Goal: Task Accomplishment & Management: Manage account settings

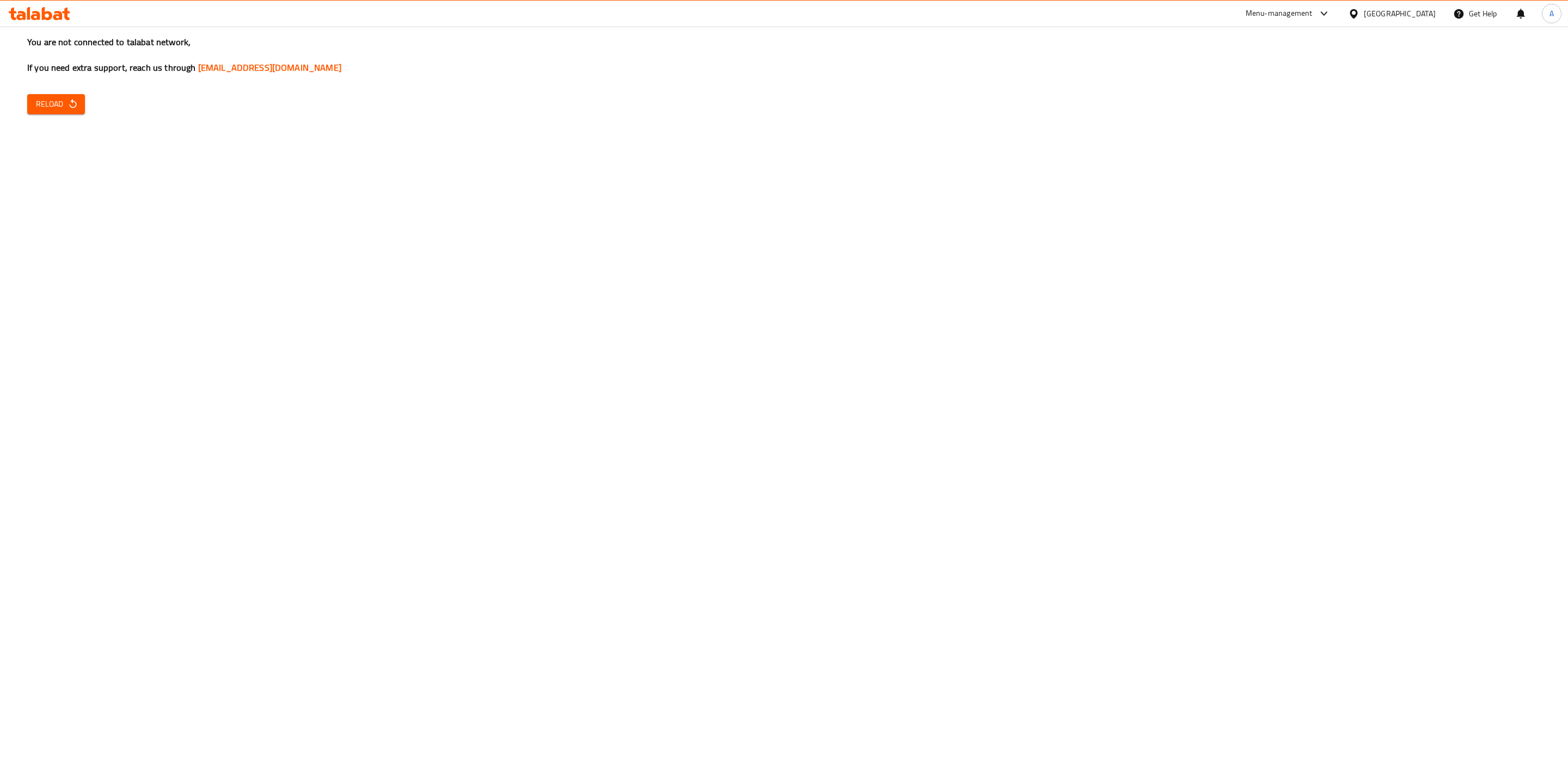
click at [64, 102] on span "Reload" at bounding box center [56, 104] width 40 height 14
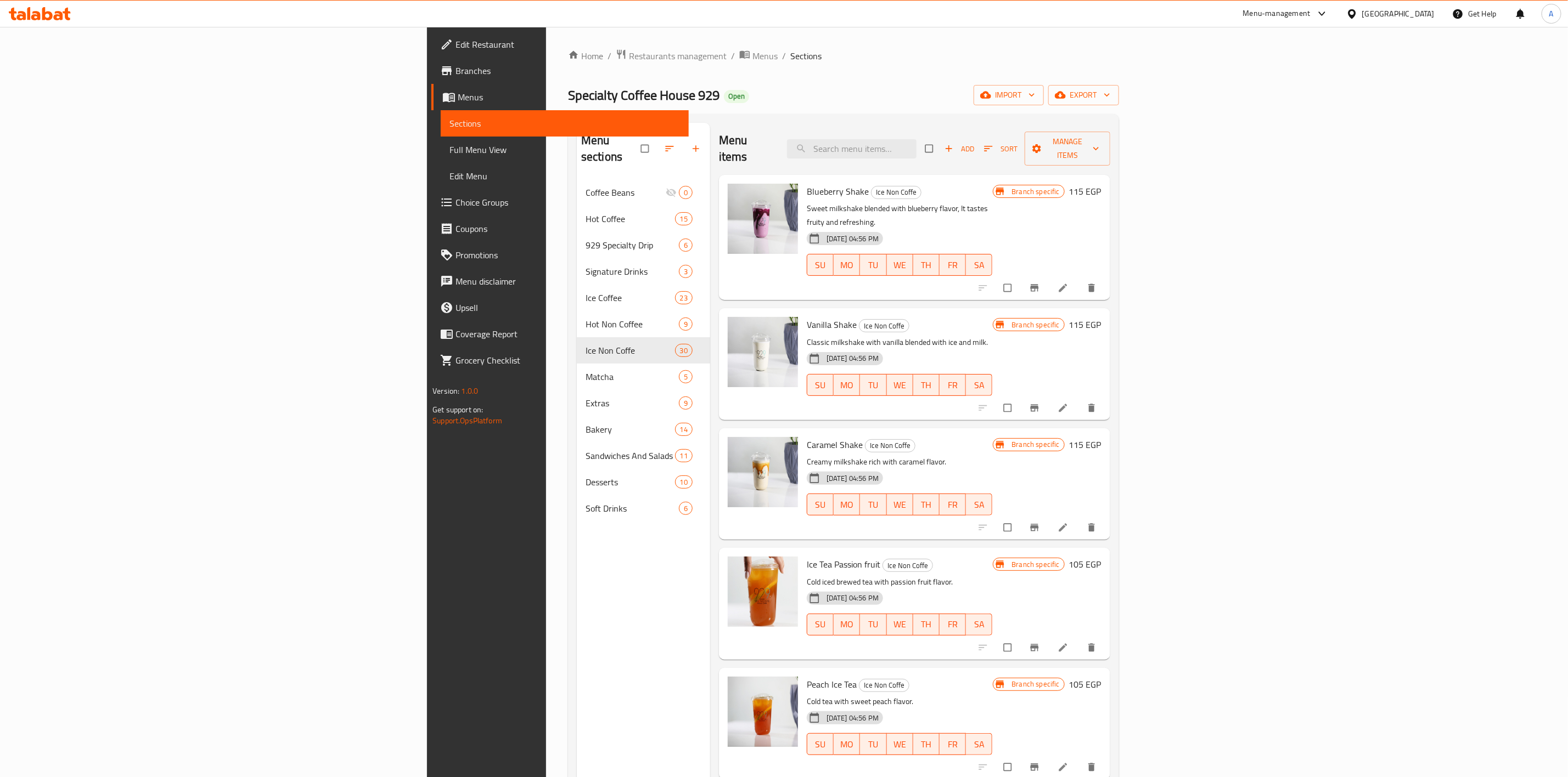
click at [577, 558] on div "Menu sections Coffee Beans 0 Hot Coffee 15 929 Specialty Drip 6 Signature Drink…" at bounding box center [643, 511] width 133 height 777
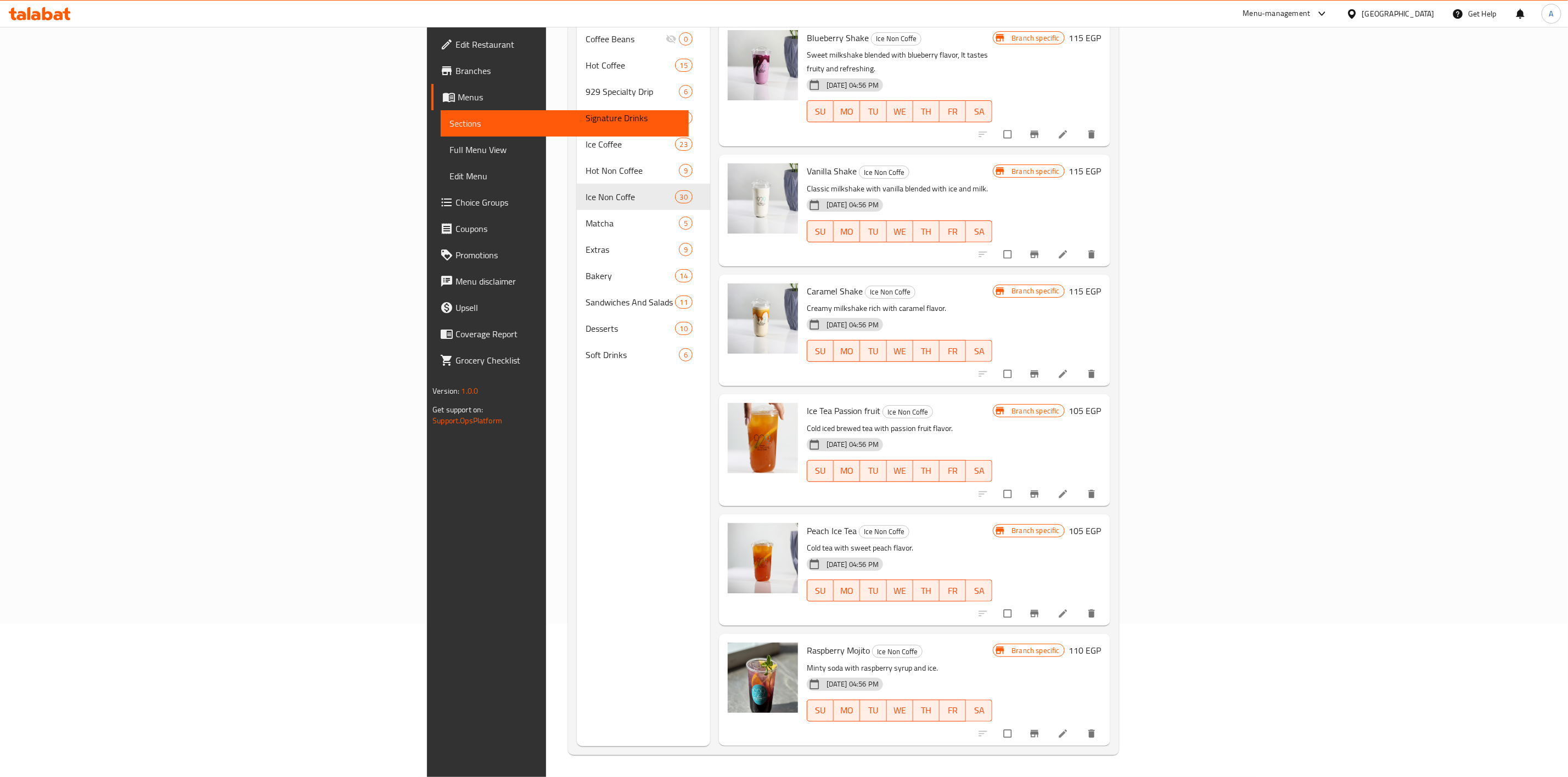
scroll to position [2614, 0]
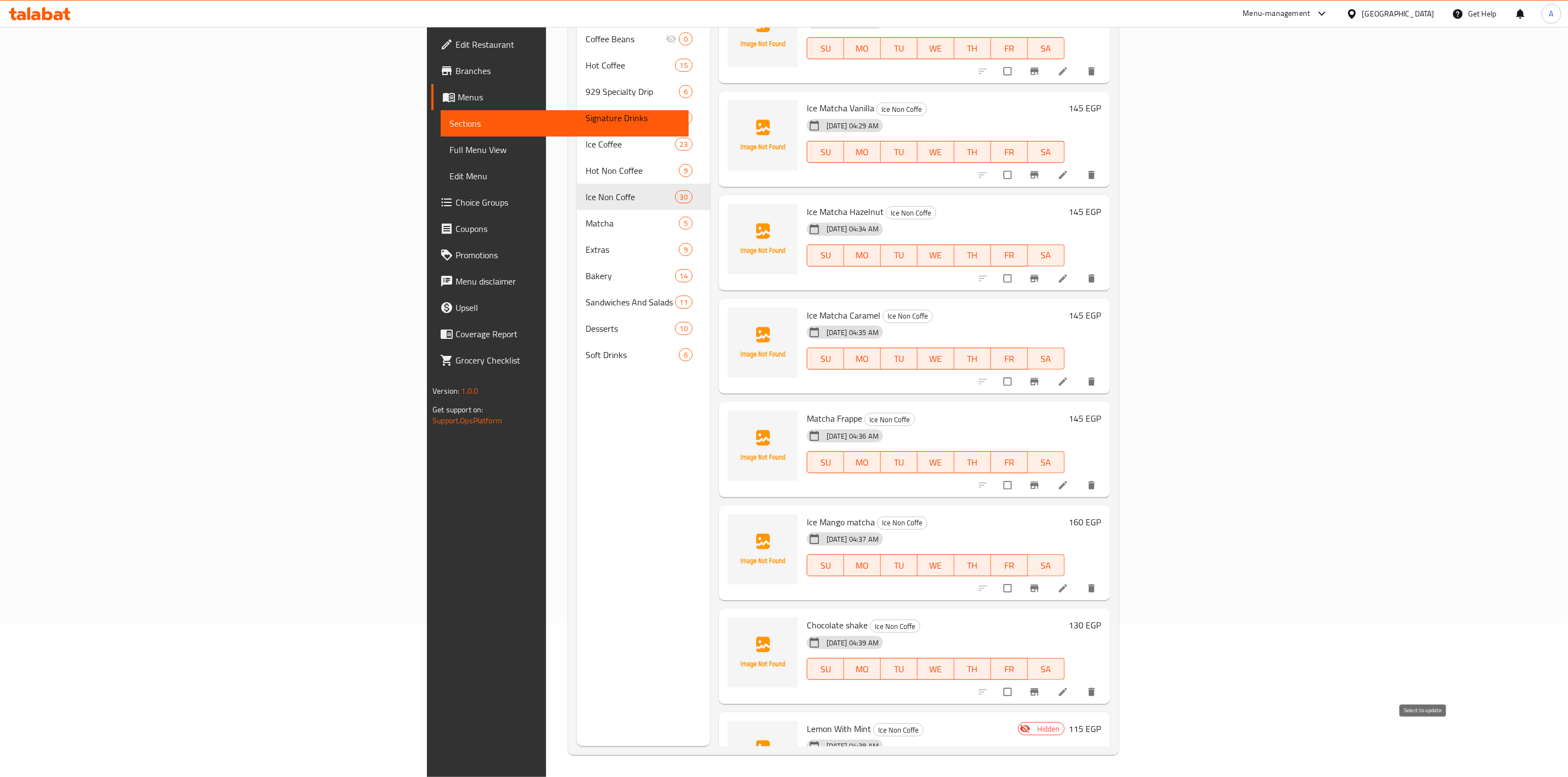
checkbox input "true"
click at [1020, 475] on input "checkbox" at bounding box center [1008, 485] width 23 height 21
checkbox input "true"
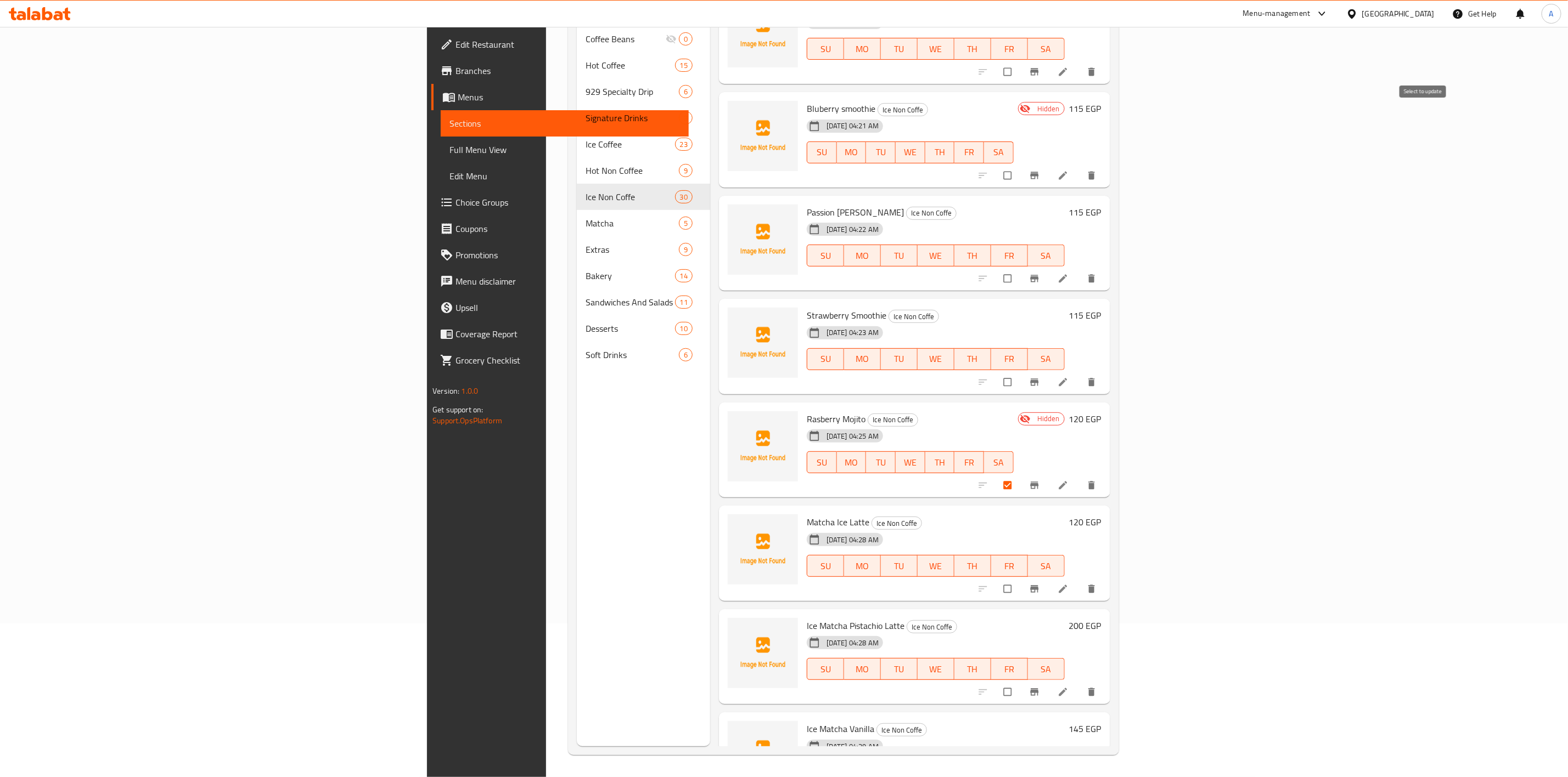
click at [1020, 165] on input "checkbox" at bounding box center [1008, 175] width 23 height 21
checkbox input "true"
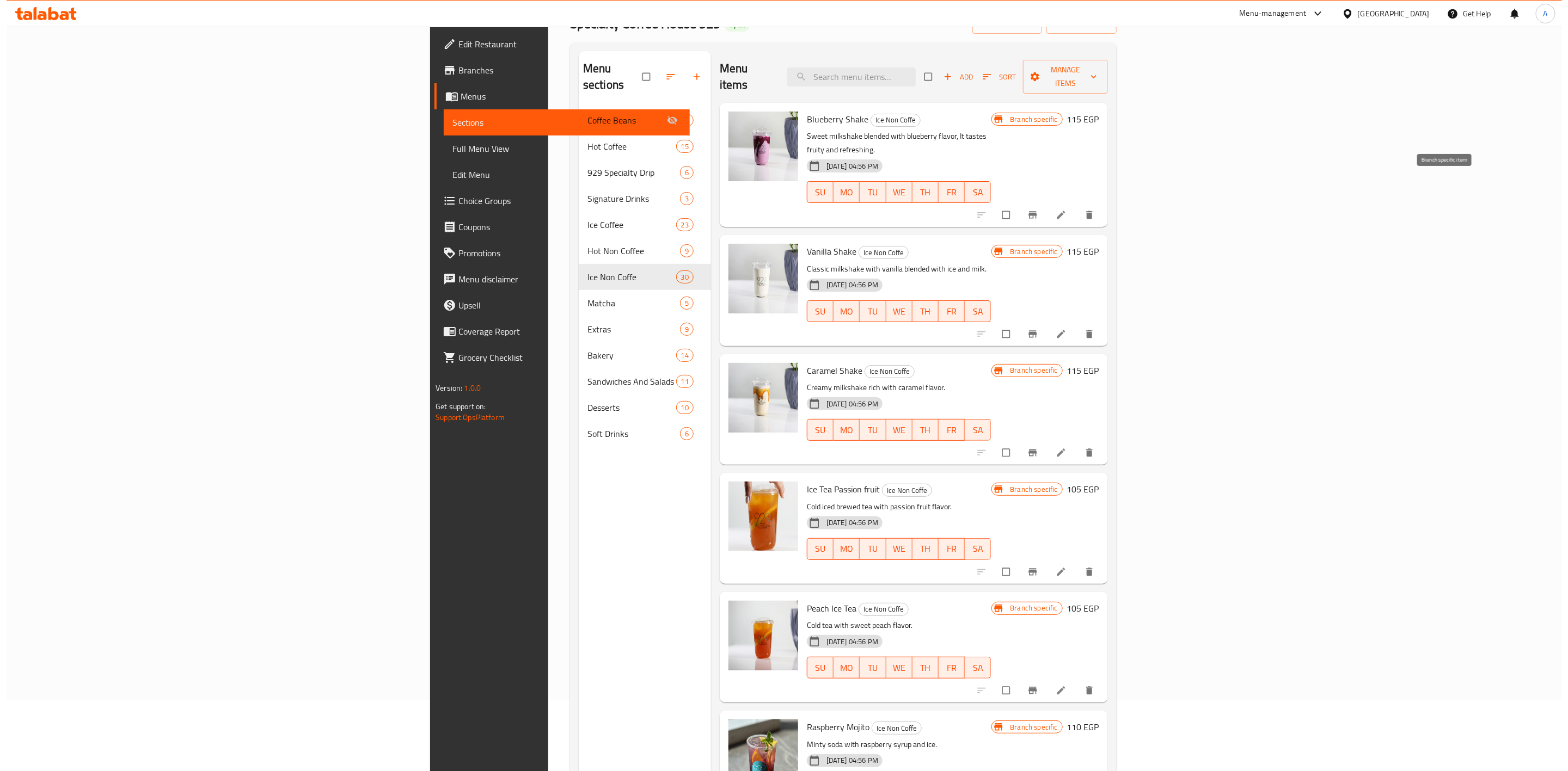
scroll to position [0, 0]
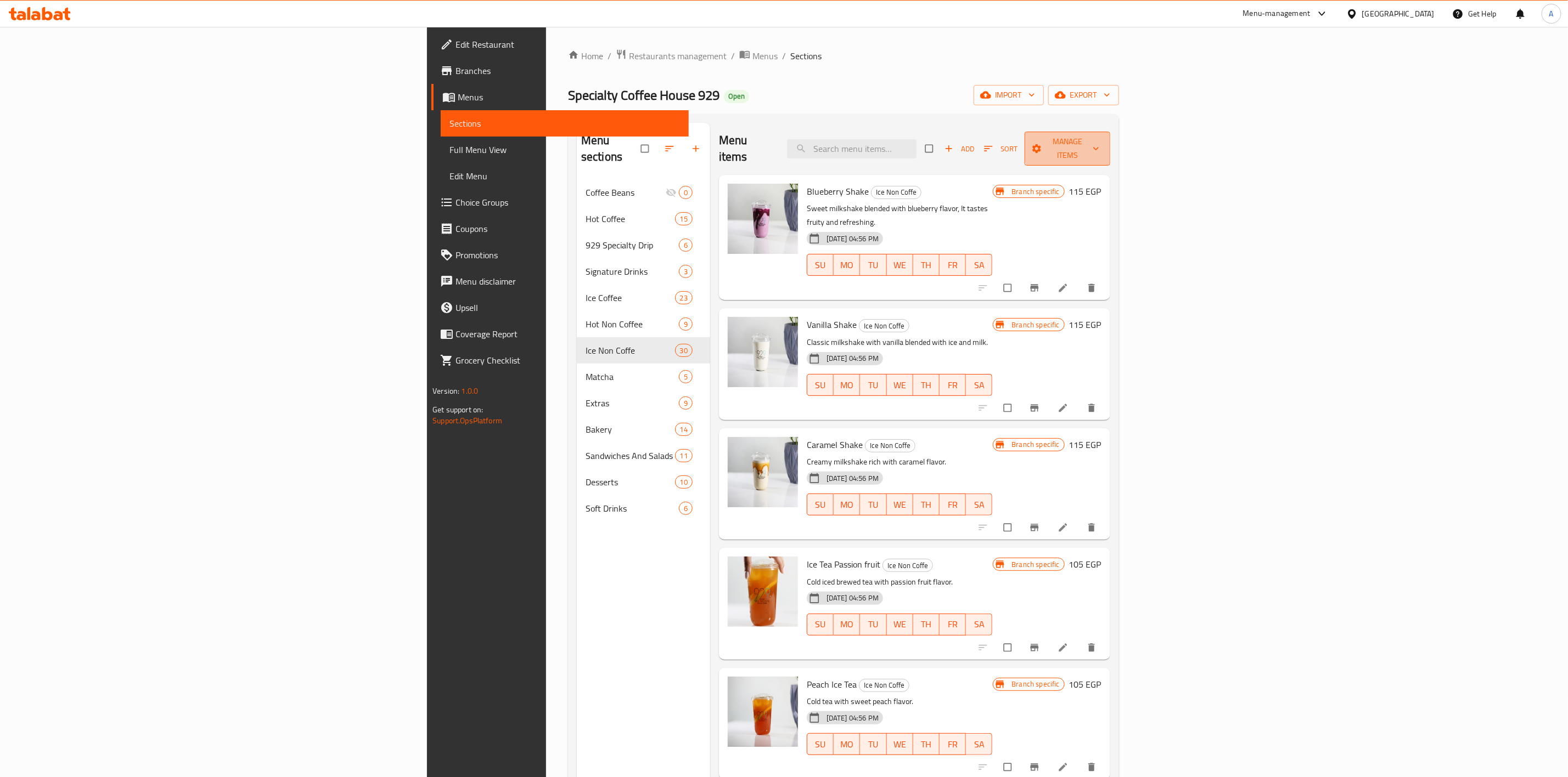
click at [1102, 145] on span "Manage items" at bounding box center [1067, 149] width 68 height 28
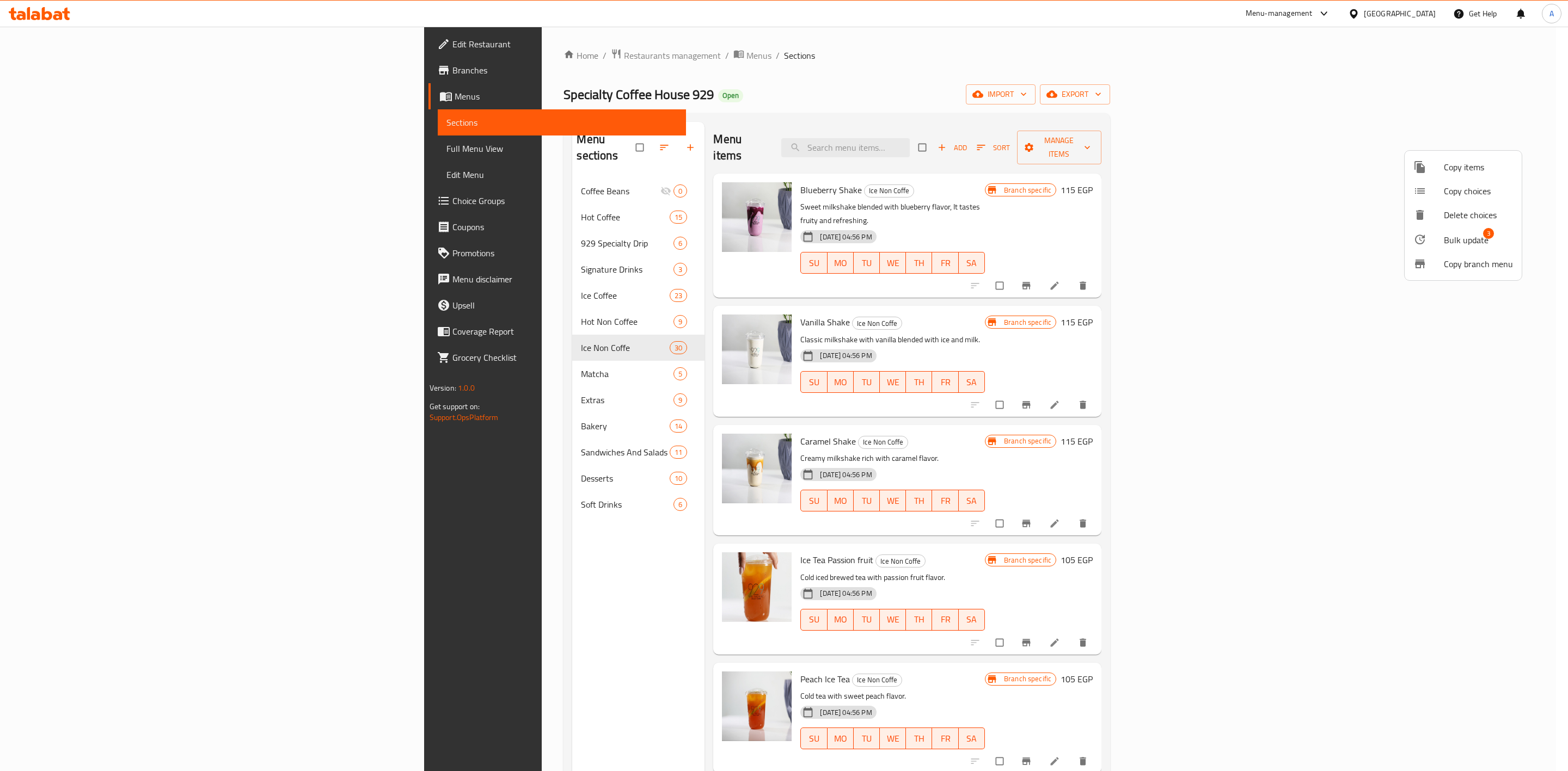
click at [1462, 239] on span "Bulk update" at bounding box center [1466, 239] width 44 height 13
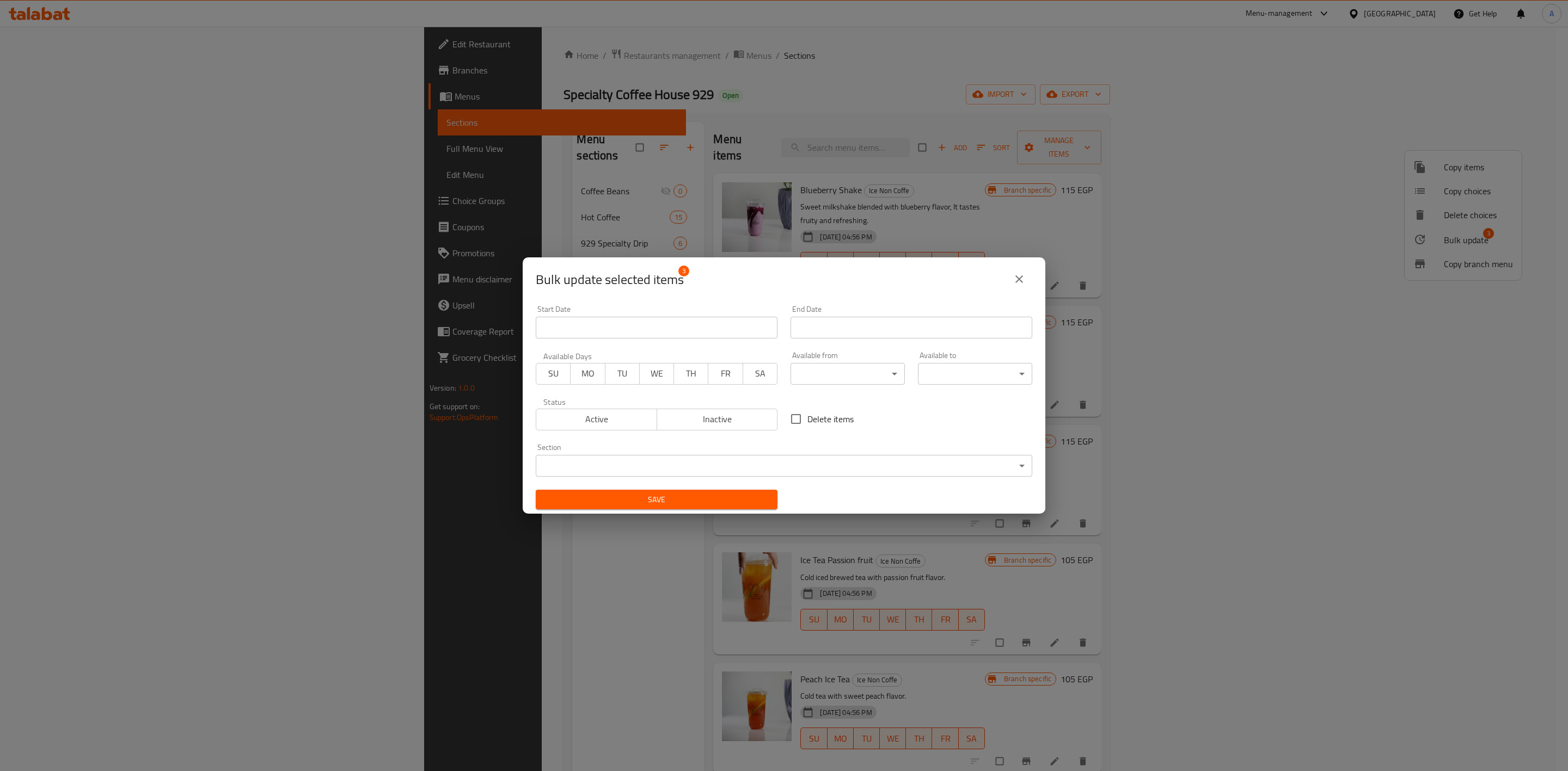
click at [808, 418] on span "Delete items" at bounding box center [831, 419] width 47 height 13
click at [808, 418] on input "Delete items" at bounding box center [795, 419] width 23 height 23
checkbox input "true"
click at [734, 495] on span "Save" at bounding box center [657, 500] width 224 height 14
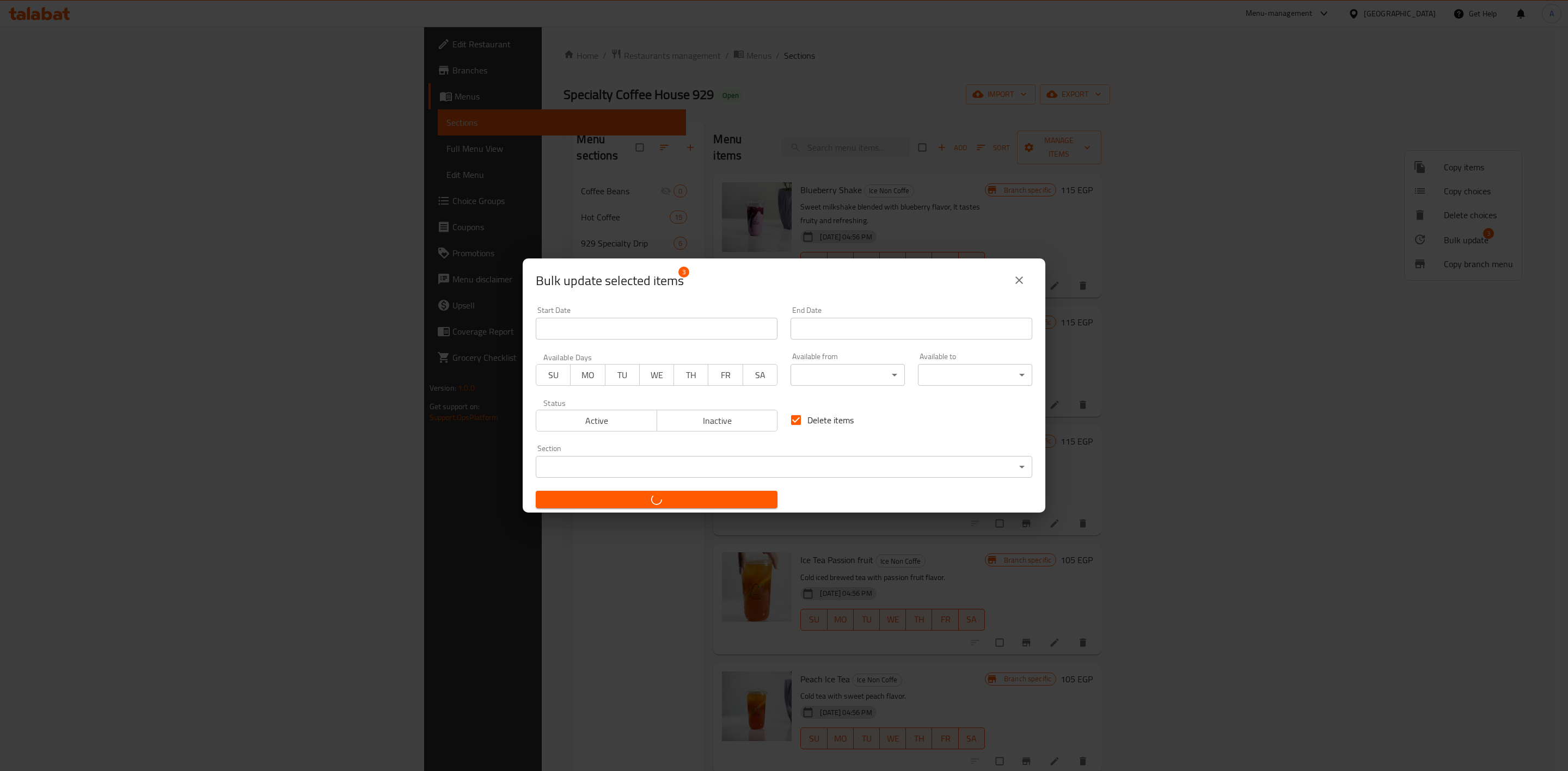
checkbox input "false"
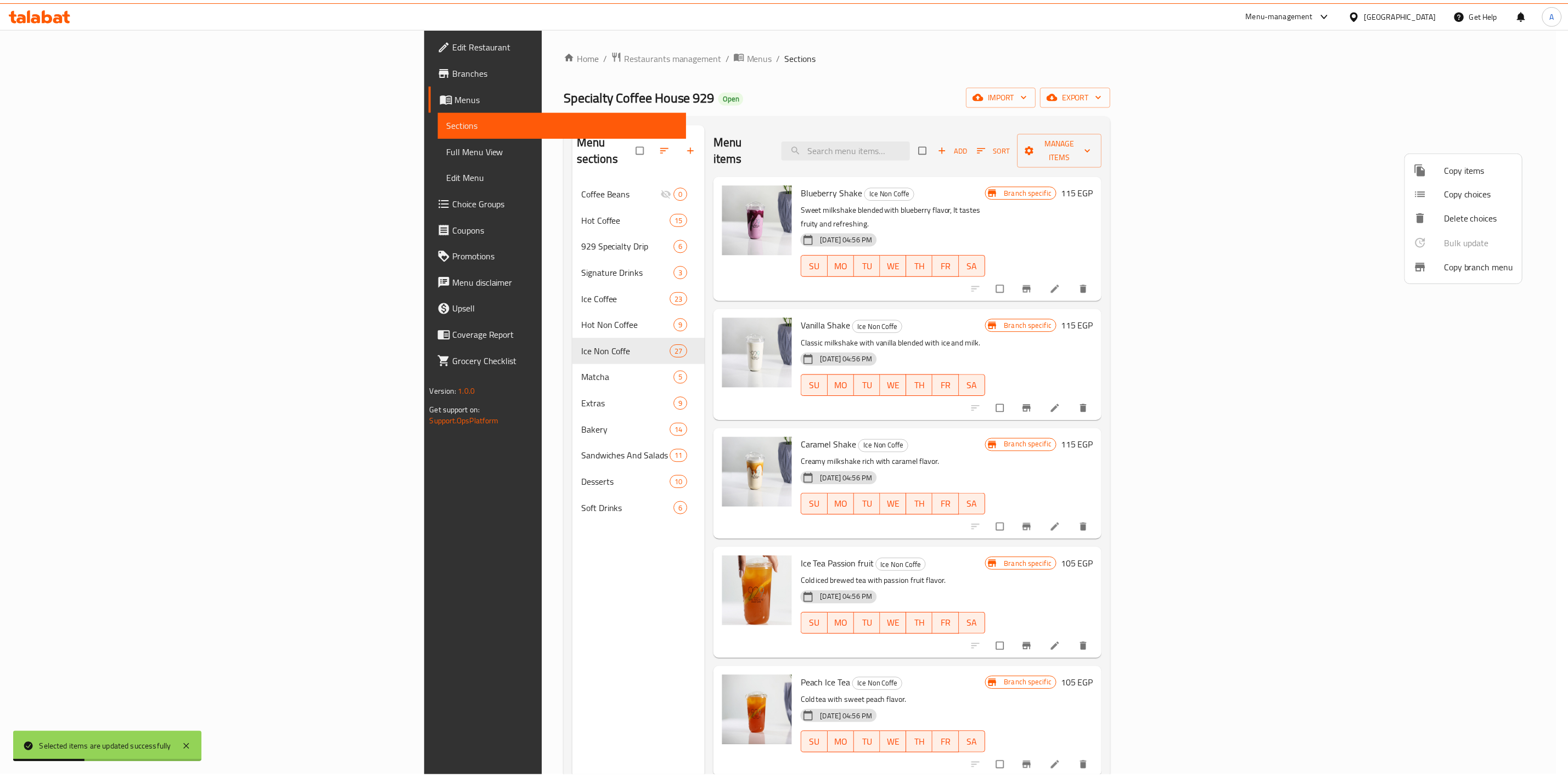
scroll to position [860, 0]
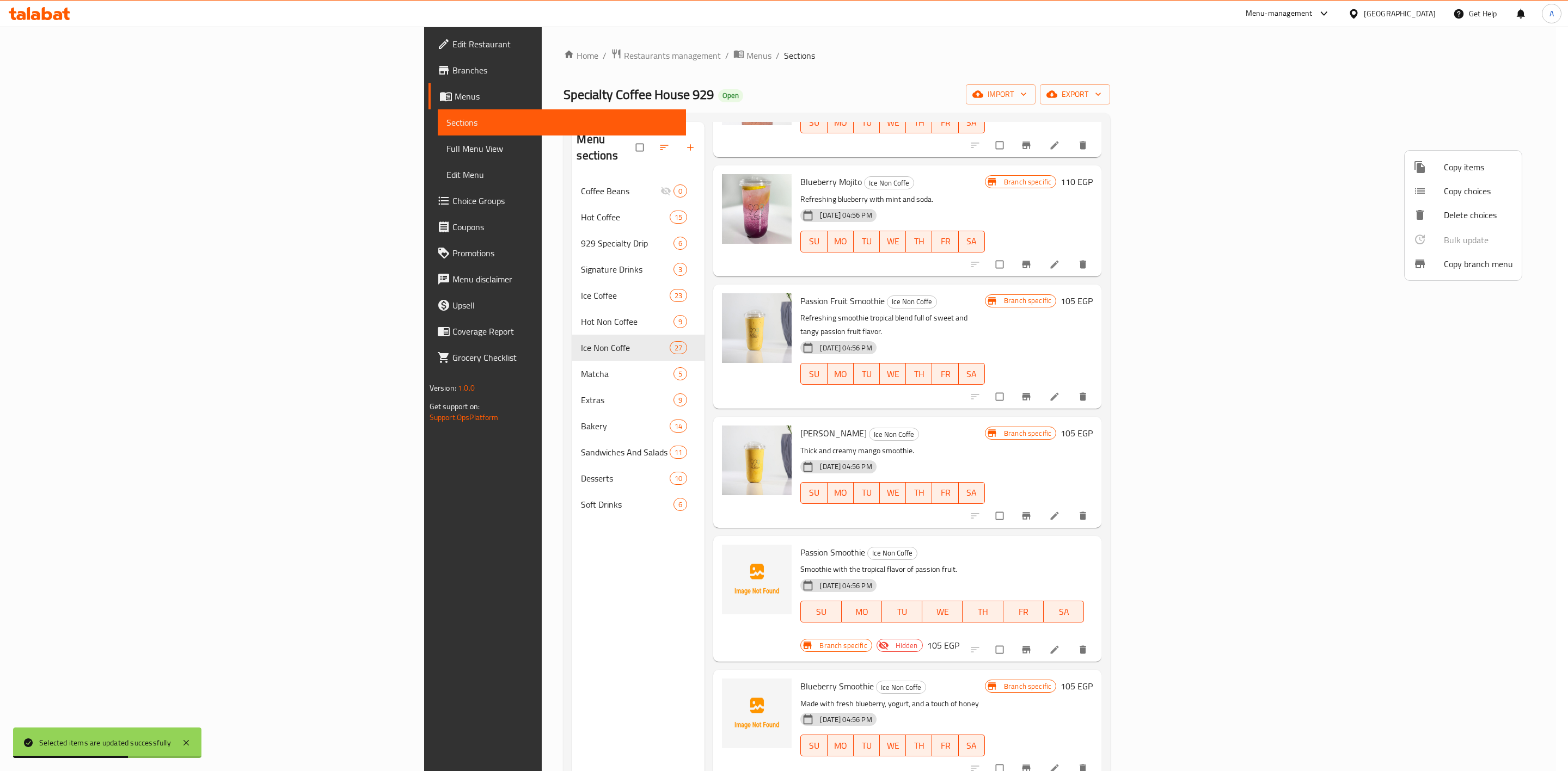
click at [1495, 593] on div at bounding box center [784, 385] width 1568 height 771
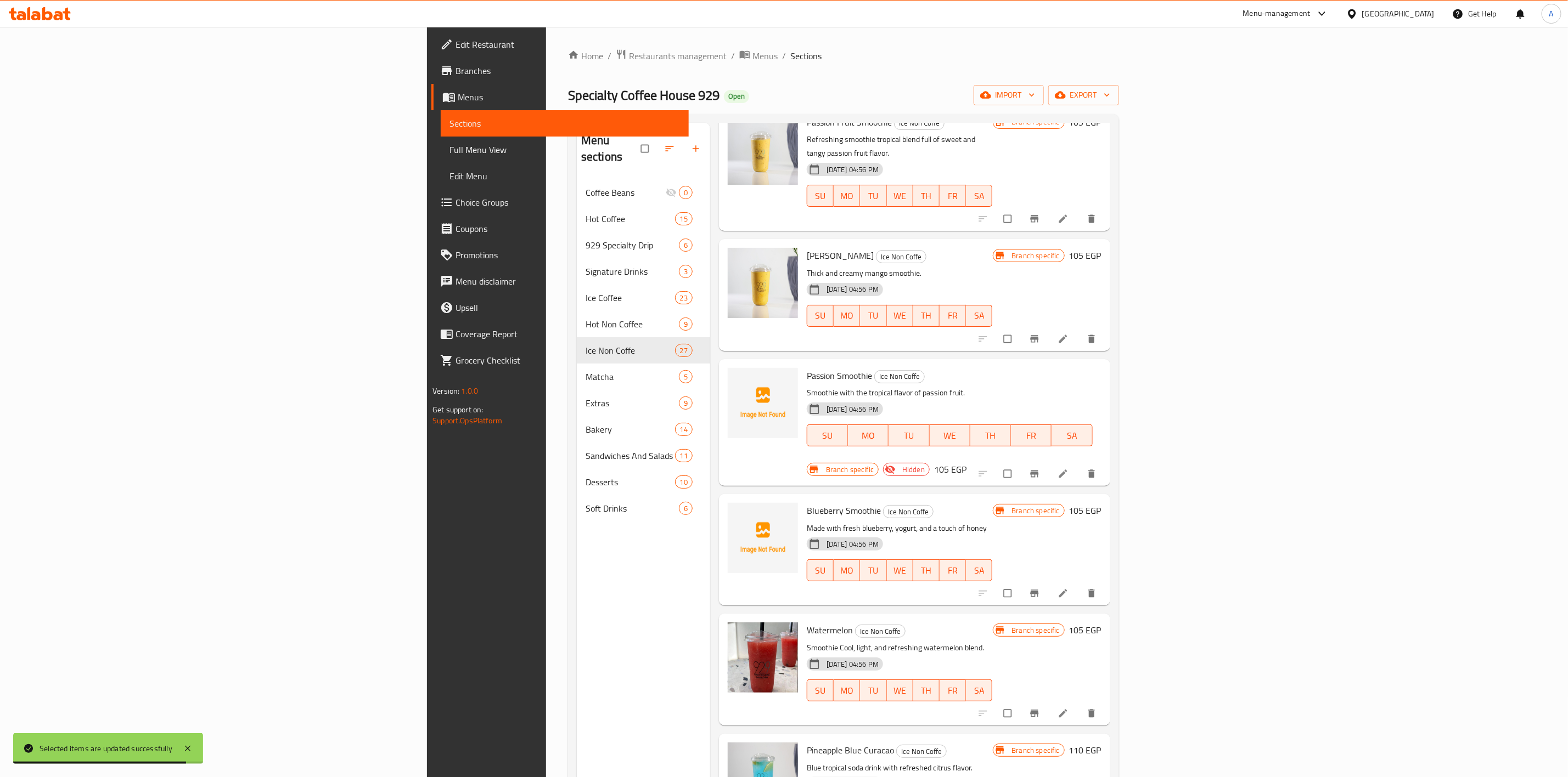
scroll to position [1069, 0]
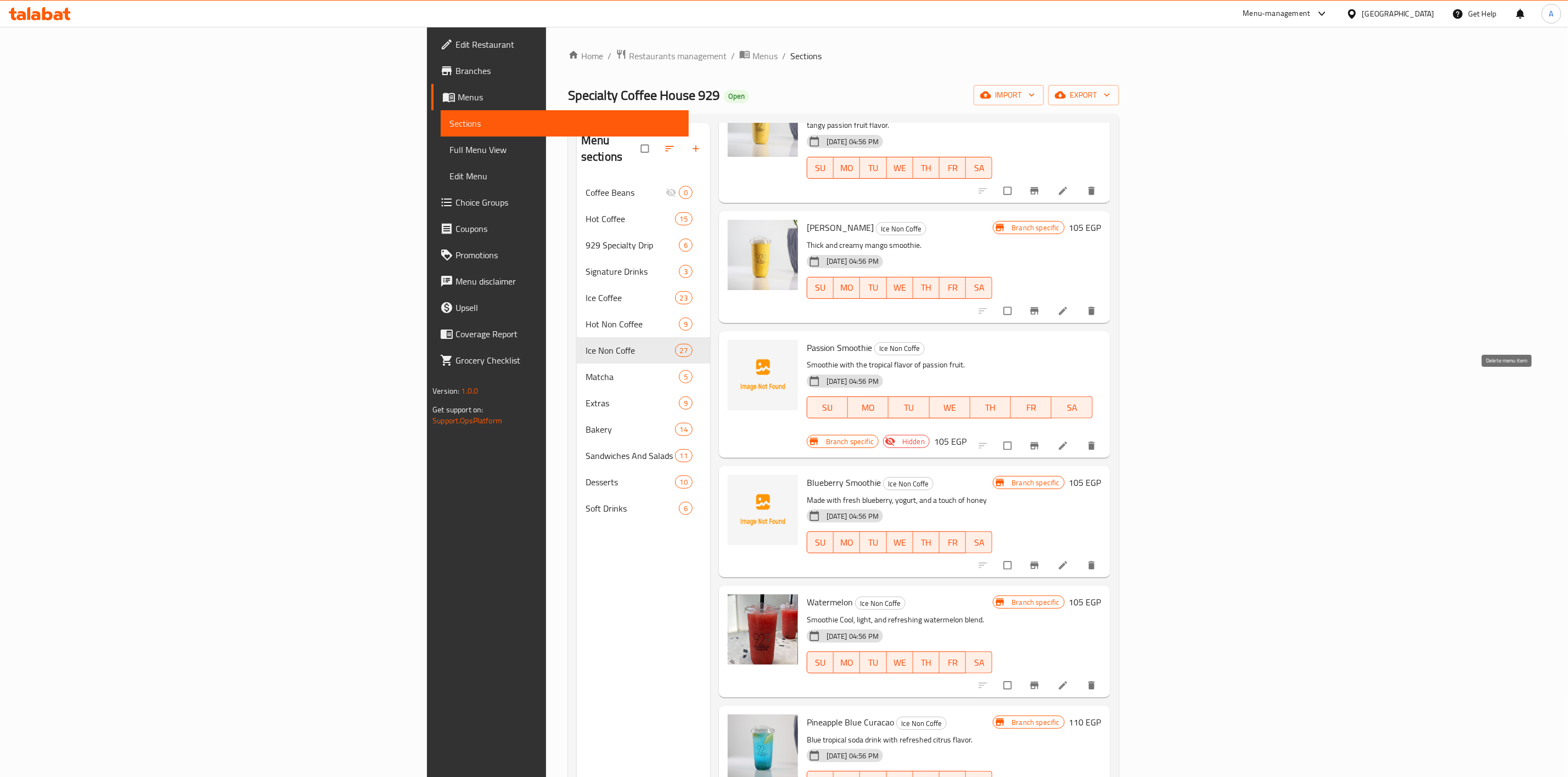
click at [1095, 441] on icon "delete" at bounding box center [1092, 445] width 7 height 8
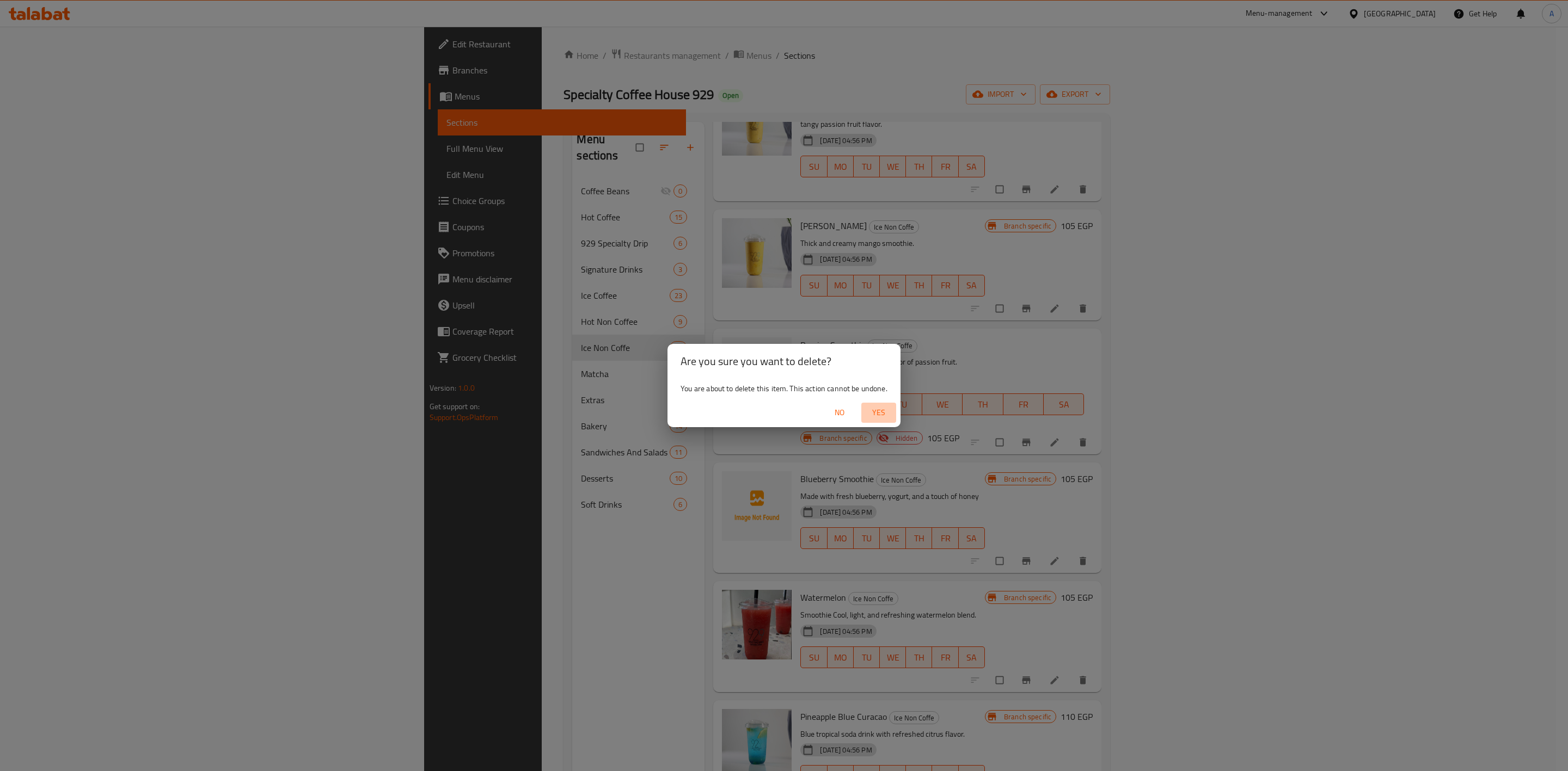
click at [879, 412] on span "Yes" at bounding box center [879, 413] width 26 height 14
